Goal: Task Accomplishment & Management: Use online tool/utility

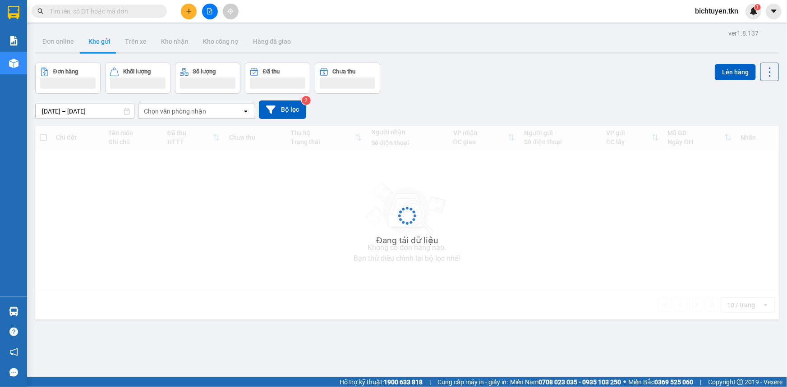
click at [698, 11] on span "bichtuyen.tkn" at bounding box center [717, 10] width 58 height 11
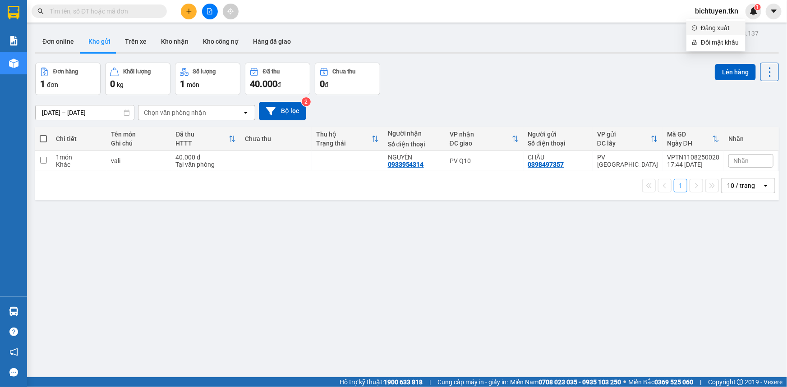
click at [701, 31] on span "Đăng xuất" at bounding box center [720, 28] width 39 height 10
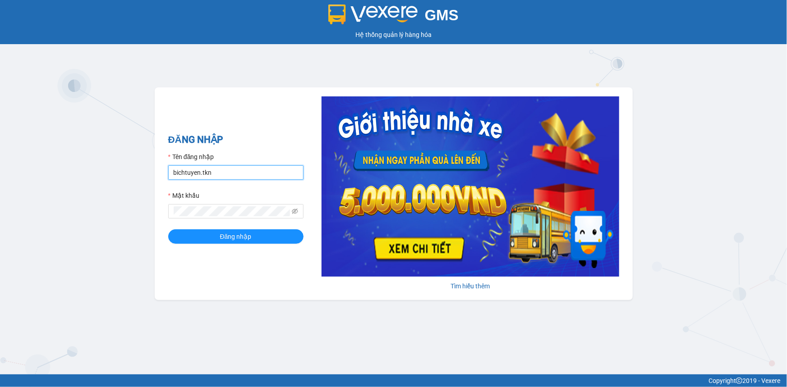
click at [282, 170] on input "bichtuyen.tkn" at bounding box center [235, 172] width 135 height 14
type input "phongphu.tkn"
click at [248, 239] on span "Đăng nhập" at bounding box center [236, 237] width 32 height 10
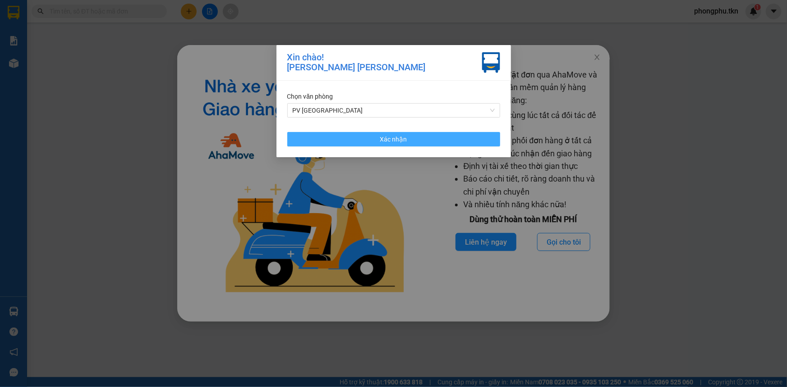
click at [467, 138] on button "Xác nhận" at bounding box center [393, 139] width 213 height 14
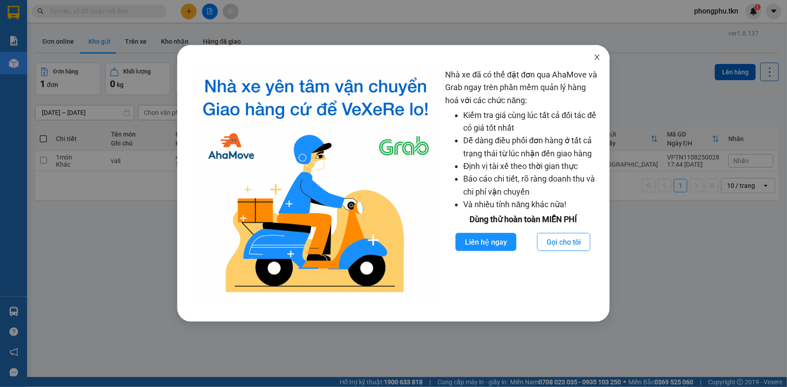
click at [592, 54] on span "Close" at bounding box center [596, 57] width 25 height 25
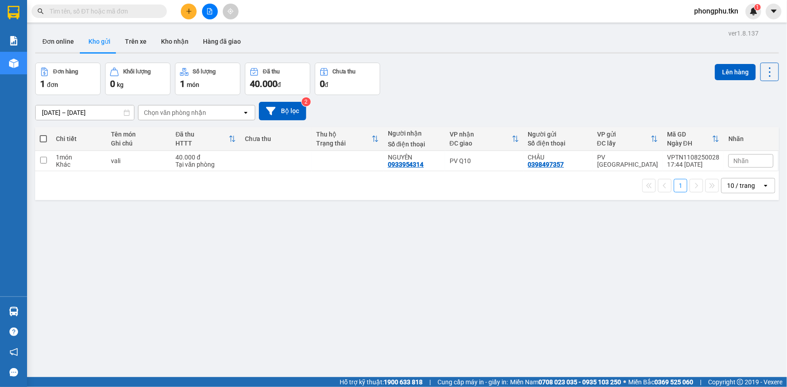
click at [46, 136] on label at bounding box center [43, 138] width 7 height 9
click at [43, 134] on input "checkbox" at bounding box center [43, 134] width 0 height 0
checkbox input "true"
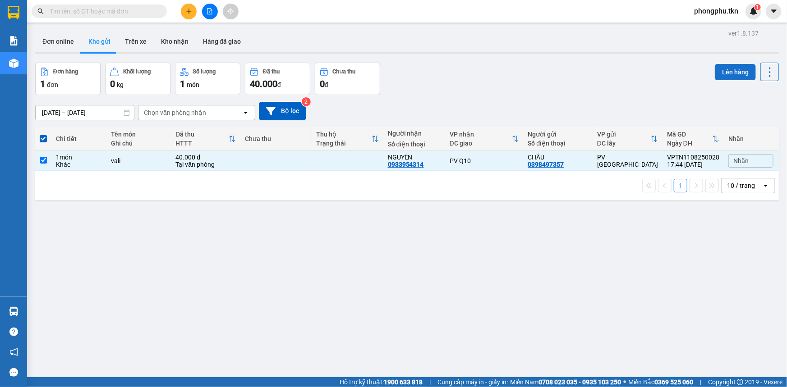
click at [724, 69] on button "Lên hàng" at bounding box center [735, 72] width 41 height 16
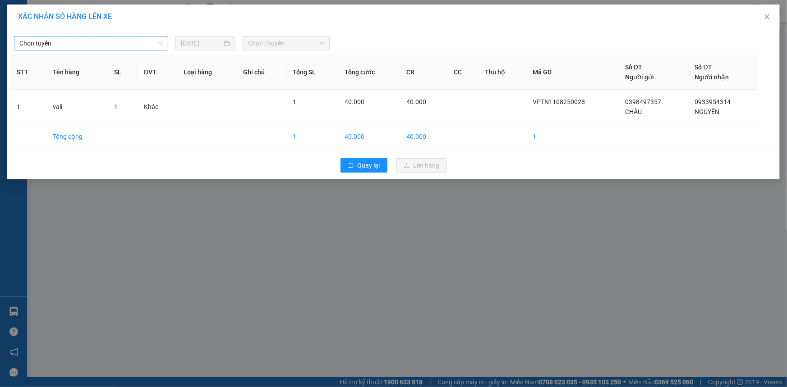
click at [154, 46] on span "Chọn tuyến" at bounding box center [90, 44] width 143 height 14
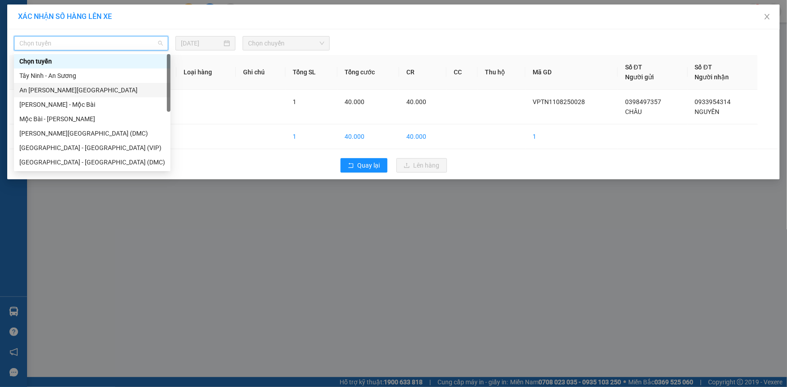
scroll to position [14, 0]
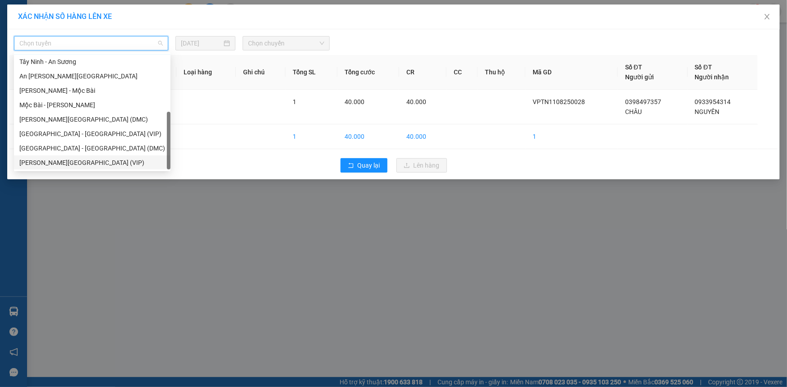
click at [68, 163] on div "Tây Ninh - Sài Gòn (VIP)" at bounding box center [92, 163] width 146 height 10
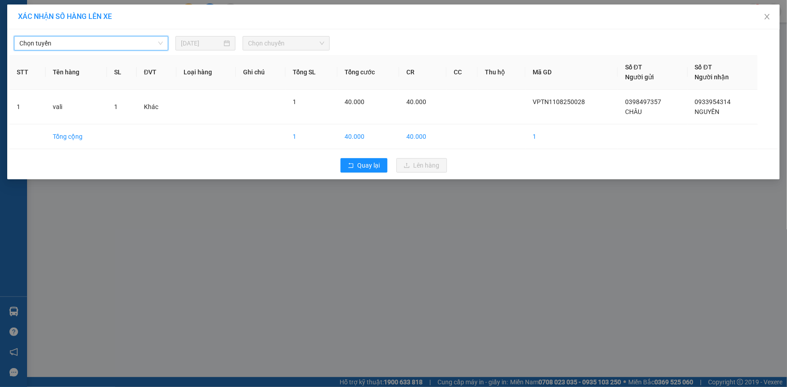
scroll to position [0, 0]
click at [157, 46] on span "Chọn tuyến" at bounding box center [90, 44] width 143 height 14
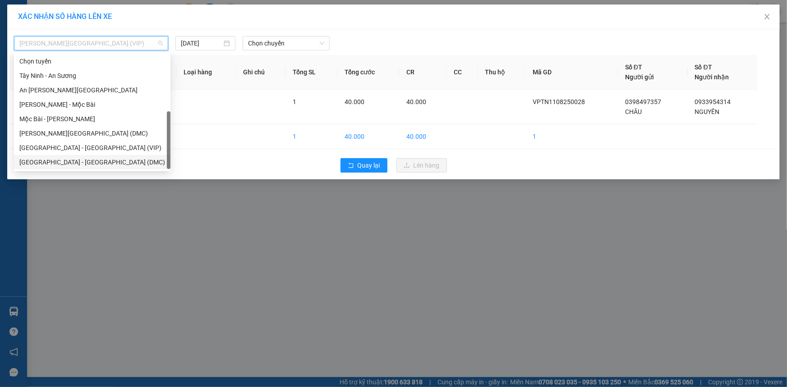
scroll to position [14, 0]
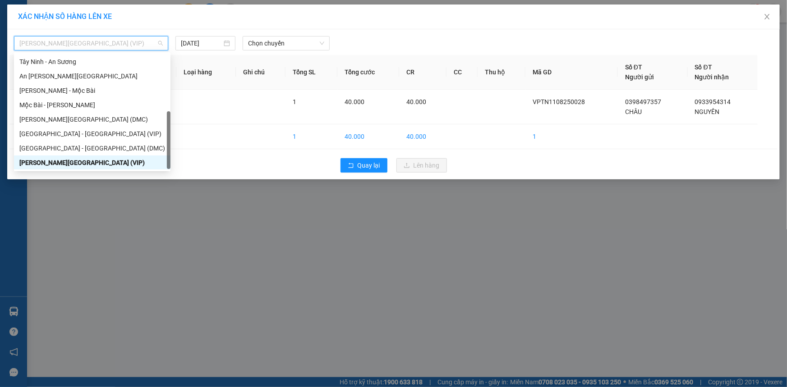
click at [77, 156] on div "Tây Ninh - Sài Gòn (VIP)" at bounding box center [92, 163] width 156 height 14
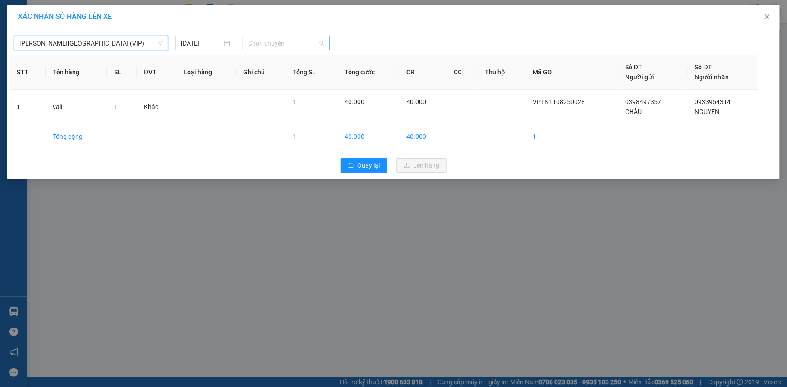
click at [321, 43] on span "Chọn chuyến" at bounding box center [286, 44] width 76 height 14
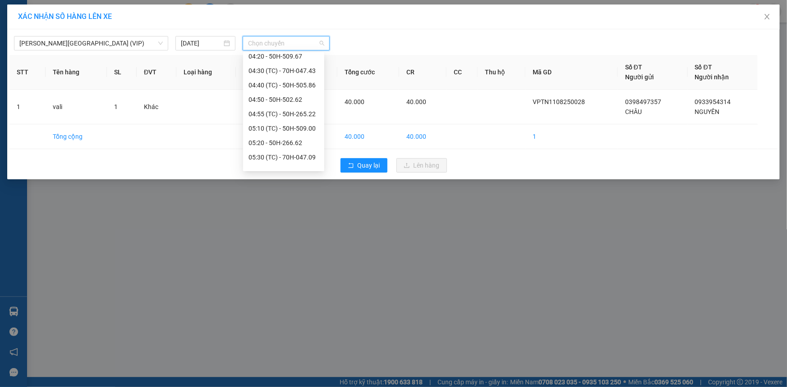
scroll to position [205, 0]
click at [302, 100] on div "05:20 - 50H-266.62" at bounding box center [283, 102] width 70 height 10
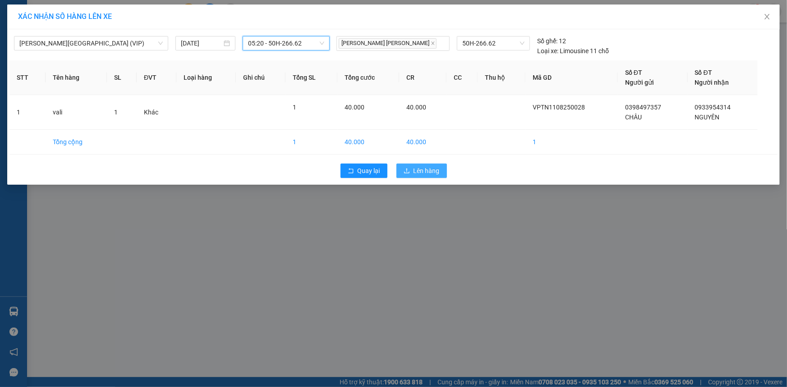
click at [420, 168] on span "Lên hàng" at bounding box center [426, 171] width 26 height 10
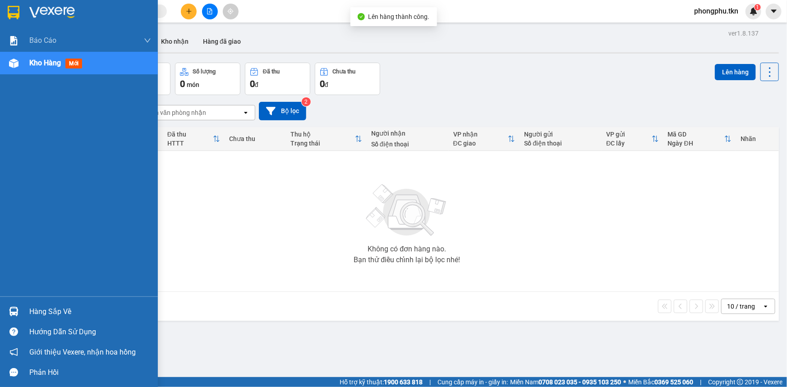
click at [18, 308] on div at bounding box center [14, 312] width 16 height 16
